Goal: Transaction & Acquisition: Purchase product/service

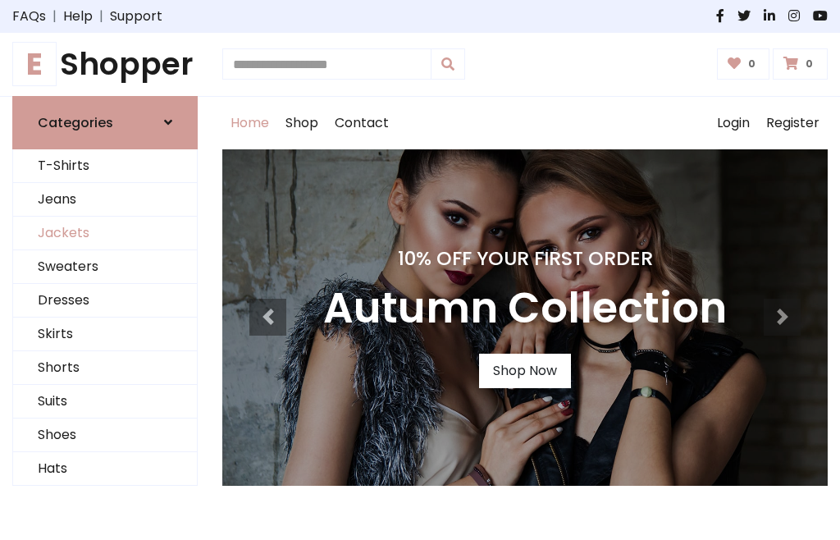
click at [105, 233] on link "Jackets" at bounding box center [105, 233] width 184 height 34
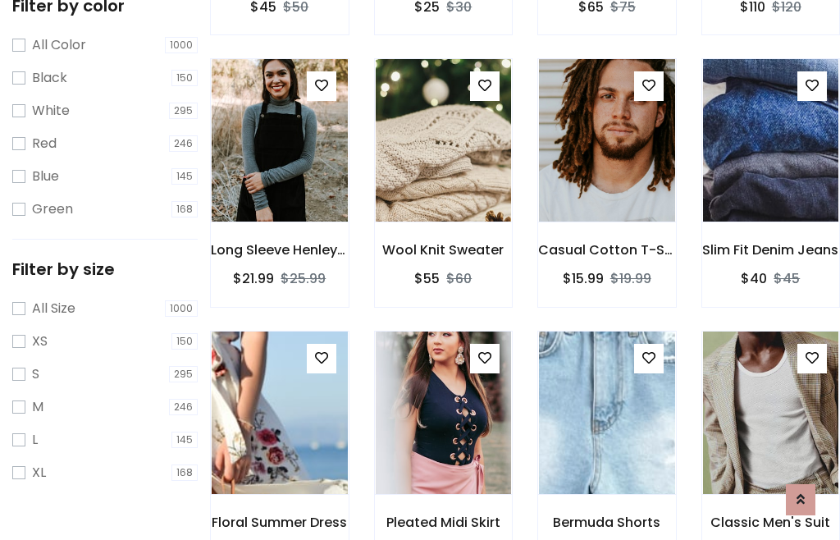
scroll to position [84, 0]
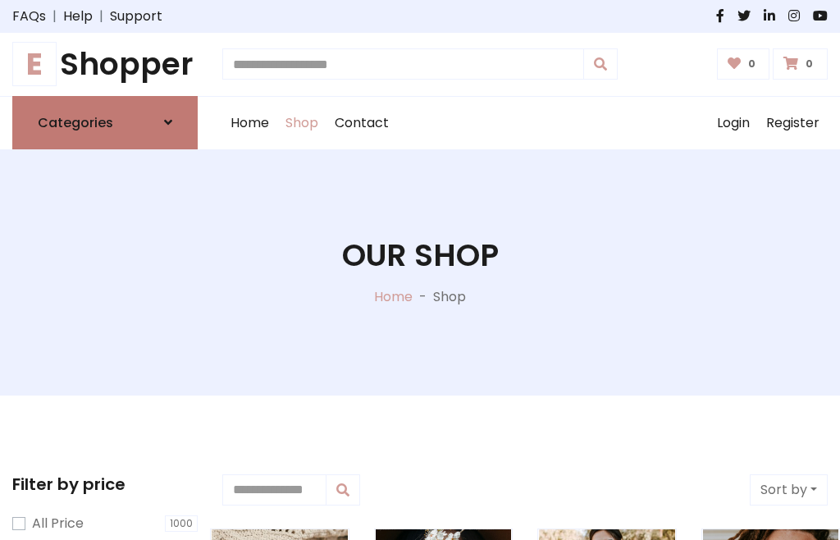
click at [105, 122] on h6 "Categories" at bounding box center [75, 123] width 75 height 16
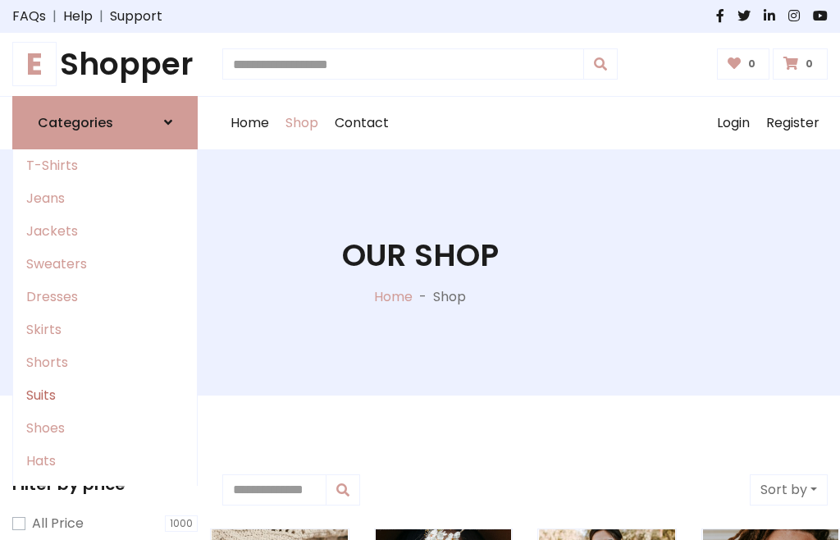
click at [105, 394] on link "Suits" at bounding box center [105, 395] width 184 height 33
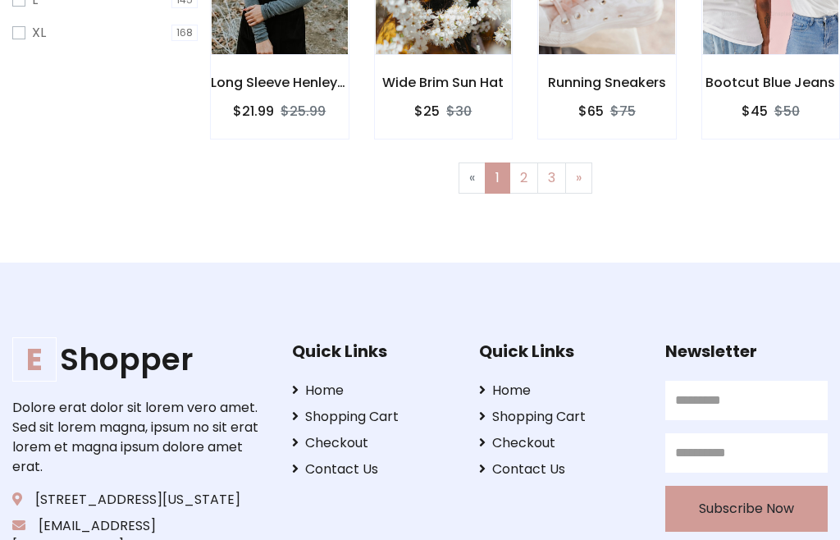
scroll to position [695, 0]
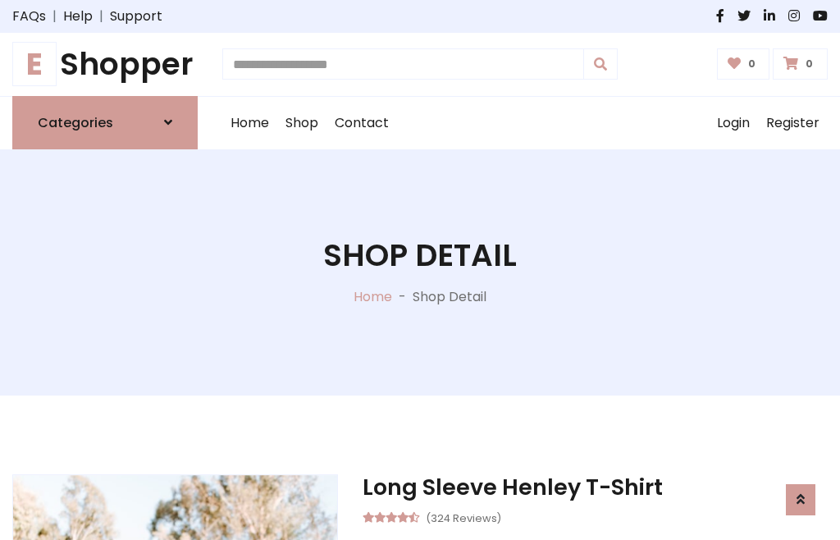
scroll to position [1533, 0]
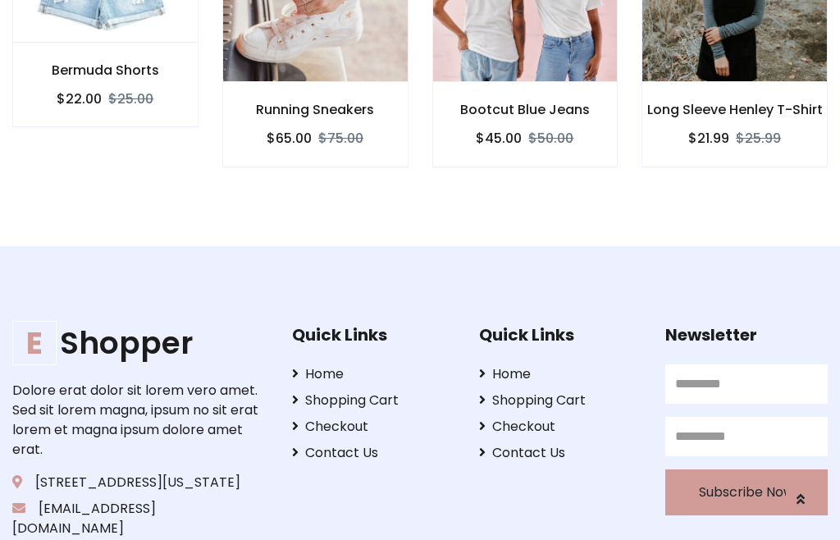
scroll to position [1531, 0]
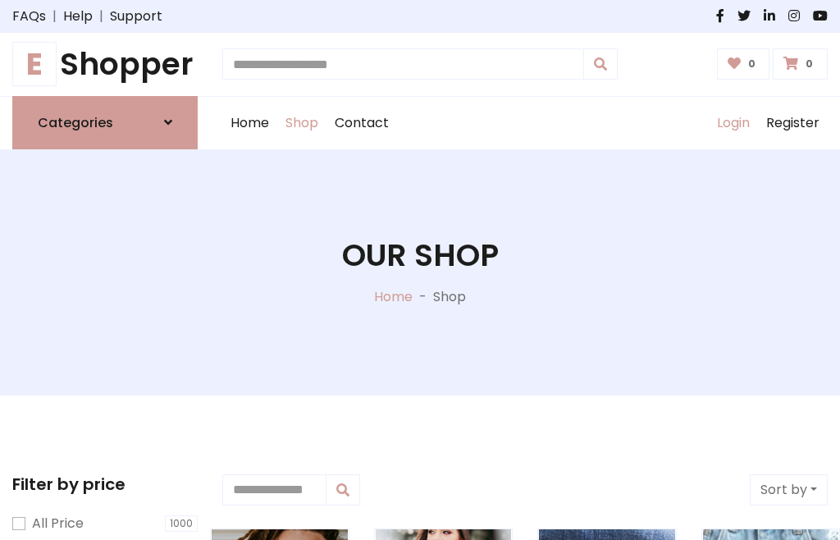
click at [732, 122] on link "Login" at bounding box center [733, 123] width 49 height 52
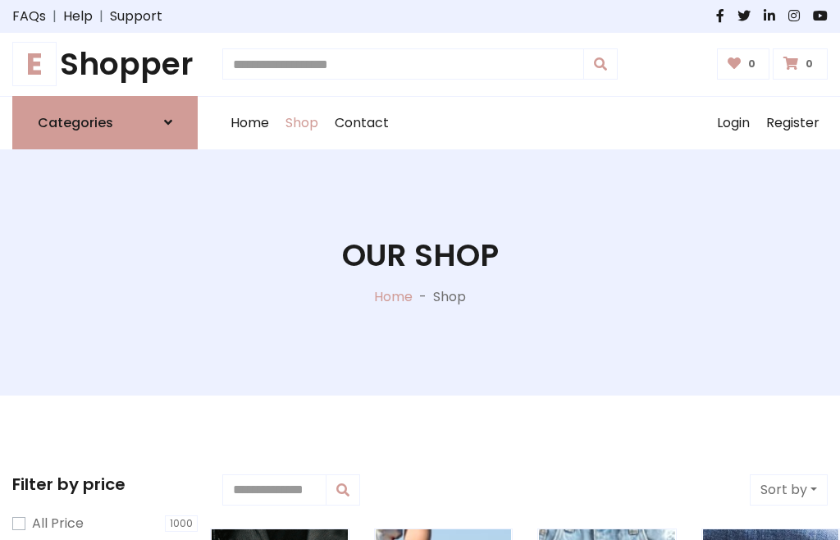
scroll to position [83, 0]
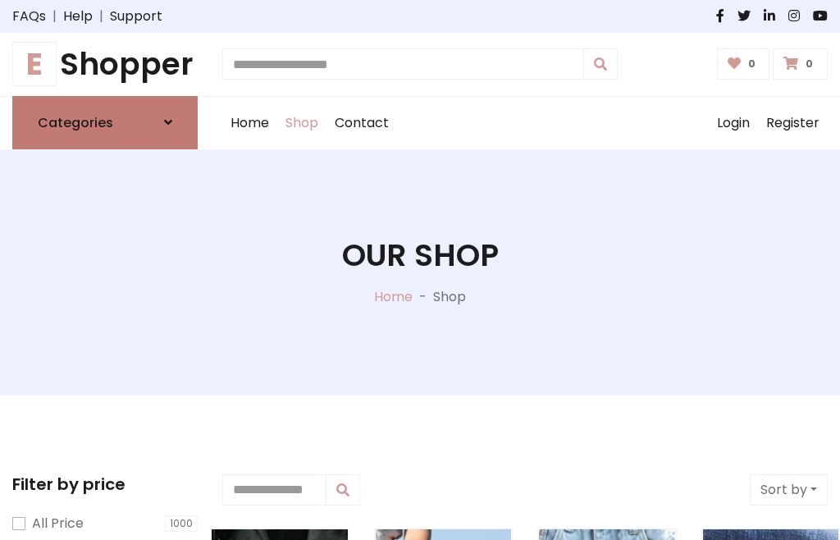
click at [168, 122] on icon at bounding box center [168, 122] width 8 height 13
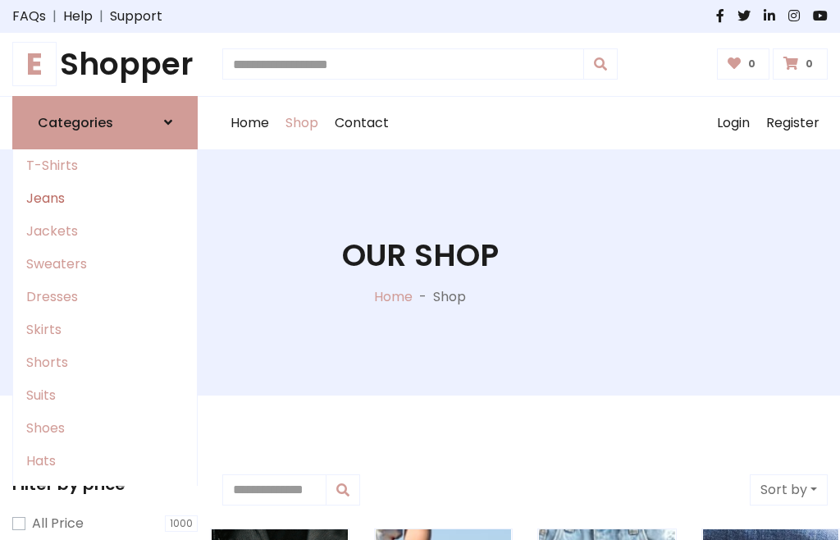
click at [105, 198] on link "Jeans" at bounding box center [105, 198] width 184 height 33
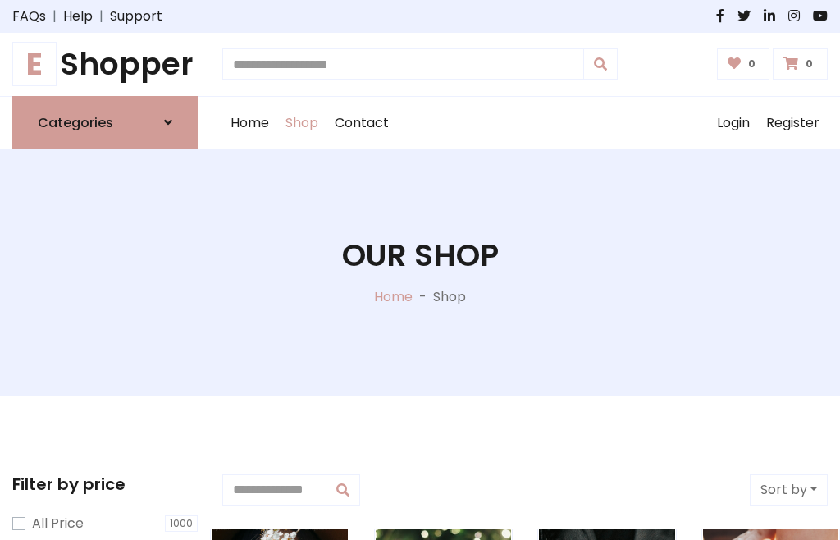
scroll to position [83, 0]
